Goal: Find specific page/section: Find specific page/section

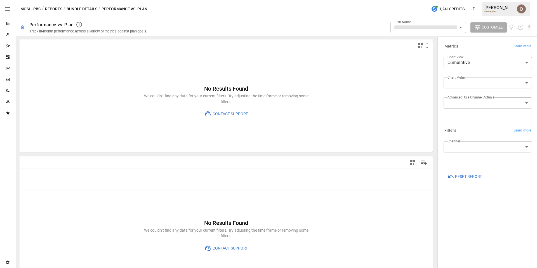
type input "**********"
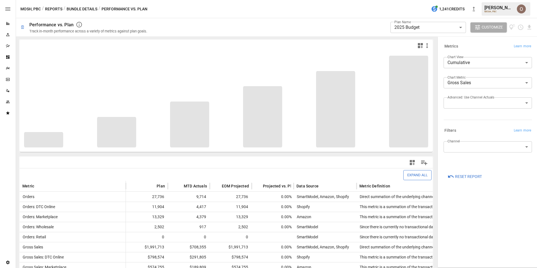
click at [85, 8] on button "Bundle Details" at bounding box center [82, 9] width 31 height 7
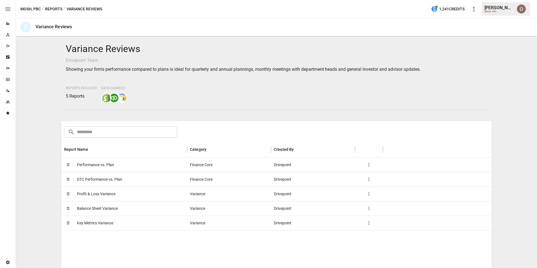
click at [109, 195] on span "Profit & Loss Variance" at bounding box center [96, 194] width 39 height 14
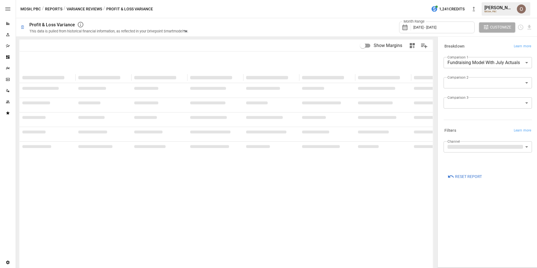
click at [54, 10] on button "Reports" at bounding box center [53, 9] width 17 height 7
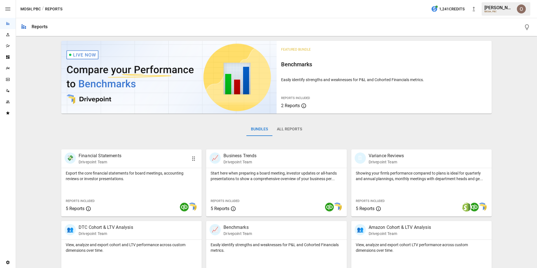
click at [149, 195] on div "Export the core financial statements for board meetings, accounting reviews or …" at bounding box center [131, 192] width 141 height 48
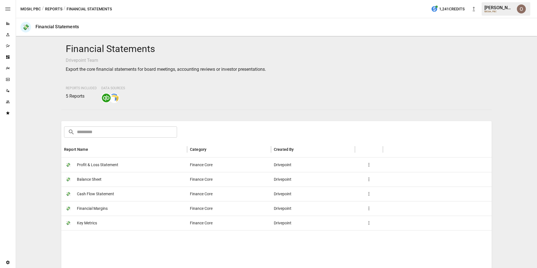
click at [105, 167] on span "Profit & Loss Statement" at bounding box center [97, 165] width 41 height 14
